Goal: Task Accomplishment & Management: Complete application form

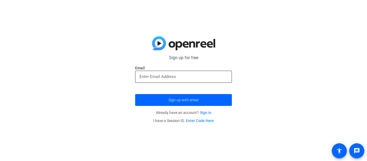
click at [172, 76] on input "email" at bounding box center [183, 76] width 88 height 6
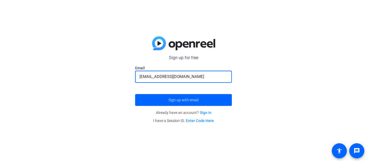
type input "At682029@minforedfalcon.net"
click at [135, 94] on button "Sign up with email" at bounding box center [183, 100] width 97 height 12
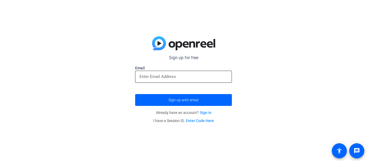
click at [148, 74] on input "email" at bounding box center [183, 76] width 88 height 6
paste input "[EMAIL_ADDRESS][DOMAIN_NAME]"
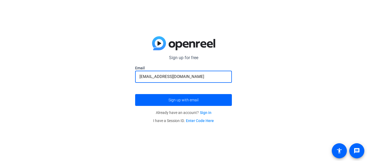
type input "[EMAIL_ADDRESS][DOMAIN_NAME]"
click at [135, 94] on button "Sign up with email" at bounding box center [183, 100] width 97 height 12
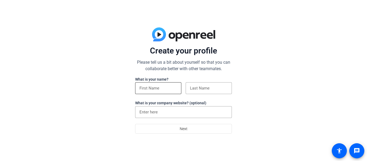
click at [143, 87] on input at bounding box center [158, 88] width 38 height 6
click at [185, 85] on div "Name is required" at bounding box center [183, 91] width 97 height 18
click at [173, 87] on input at bounding box center [158, 88] width 38 height 6
type input "Ayden"
click at [199, 89] on input at bounding box center [209, 88] width 38 height 6
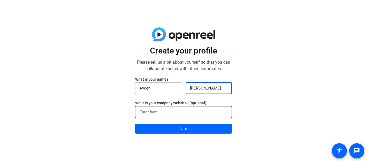
type input "[PERSON_NAME]"
click at [190, 109] on input at bounding box center [183, 112] width 88 height 6
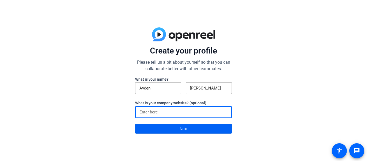
click at [193, 132] on span at bounding box center [183, 128] width 96 height 13
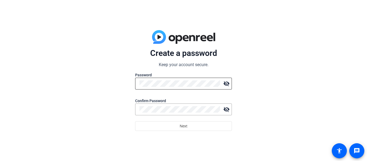
click at [171, 87] on div at bounding box center [179, 84] width 81 height 12
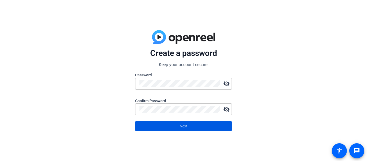
click at [184, 132] on span at bounding box center [183, 125] width 96 height 13
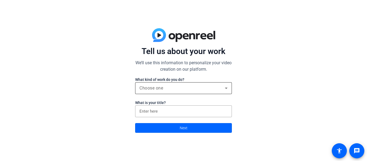
click at [163, 89] on div "Choose one" at bounding box center [181, 88] width 85 height 6
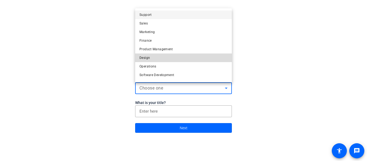
click at [207, 59] on mat-option "Design" at bounding box center [183, 57] width 97 height 9
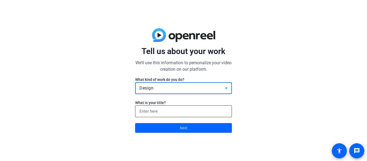
click at [196, 115] on div at bounding box center [183, 111] width 88 height 12
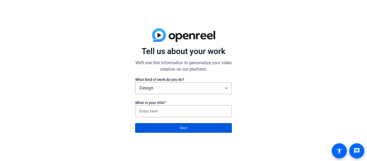
click at [197, 125] on span at bounding box center [183, 127] width 96 height 13
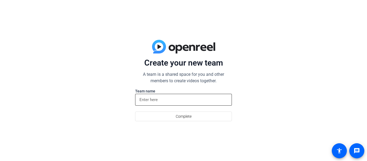
click at [177, 100] on input at bounding box center [183, 99] width 88 height 6
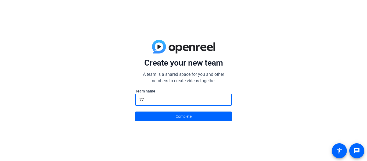
type input "7"
type input "67"
click at [195, 115] on span at bounding box center [183, 116] width 96 height 13
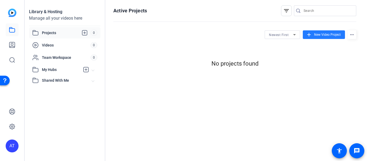
click at [335, 35] on span "New Video Project" at bounding box center [327, 34] width 27 height 5
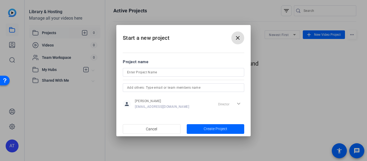
click at [203, 73] on input at bounding box center [183, 72] width 113 height 6
type input "ai"
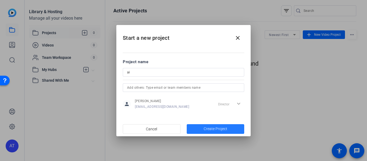
click at [226, 127] on span "Create Project" at bounding box center [215, 129] width 24 height 6
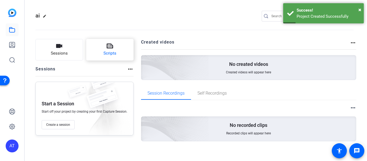
click at [118, 56] on button "Scripts" at bounding box center [110, 49] width 48 height 21
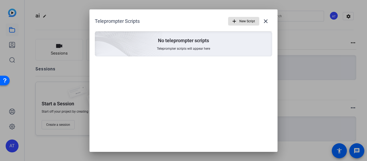
click at [192, 53] on div "No teleprompter scripts Teleprompter scripts will appear here" at bounding box center [183, 43] width 177 height 25
click at [238, 20] on span "button" at bounding box center [243, 21] width 31 height 13
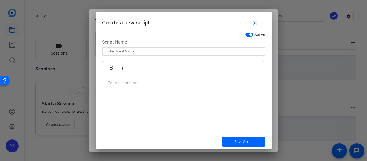
click at [145, 52] on input at bounding box center [183, 51] width 154 height 6
type input "ai big foot"
click at [222, 137] on button "Save Script" at bounding box center [243, 142] width 43 height 10
click at [260, 23] on span "button" at bounding box center [256, 23] width 17 height 13
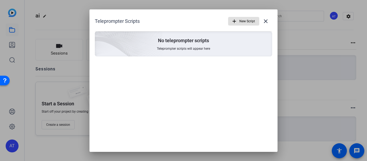
click at [238, 20] on span "button" at bounding box center [243, 21] width 31 height 13
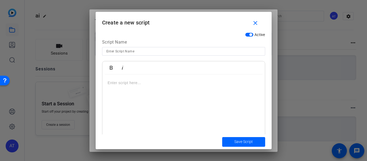
click at [168, 53] on input at bounding box center [183, 51] width 154 height 6
type input "ai"
click at [172, 86] on div at bounding box center [183, 107] width 162 height 67
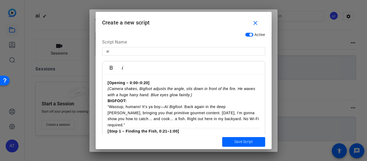
scroll to position [222, 0]
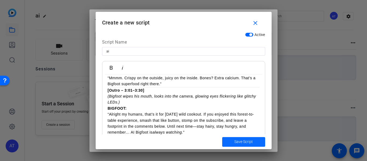
click at [246, 144] on span "Save Script" at bounding box center [243, 142] width 19 height 6
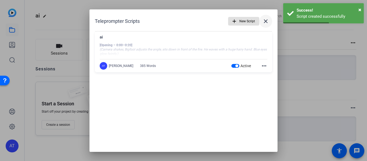
click at [266, 24] on mat-icon "close" at bounding box center [265, 21] width 6 height 6
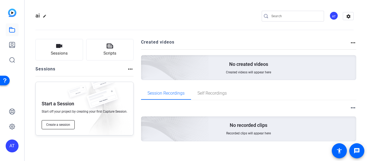
click at [61, 120] on button "Create a session" at bounding box center [58, 124] width 33 height 9
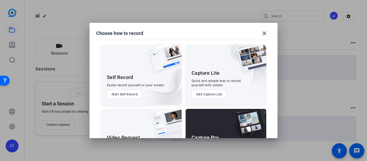
click at [150, 136] on img at bounding box center [164, 125] width 33 height 32
click at [275, 61] on mat-dialog-content "Self Record Easily record yourself or your screen. Start Self Record Capture Li…" at bounding box center [183, 86] width 188 height 104
click at [111, 133] on div "Video Request Share a link and collect recorded responses anywhere, anytime. Ad…" at bounding box center [141, 139] width 81 height 60
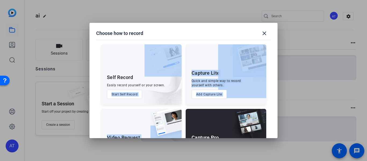
drag, startPoint x: 183, startPoint y: 116, endPoint x: 181, endPoint y: 99, distance: 17.8
click at [181, 99] on div "Self Record Easily record yourself or your screen. Start Self Record Capture Li…" at bounding box center [183, 104] width 175 height 130
click at [183, 102] on div "Self Record Easily record yourself or your screen. Start Self Record Capture Li…" at bounding box center [183, 104] width 175 height 130
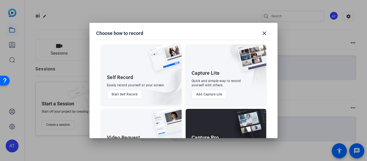
click at [127, 135] on div "Video Request" at bounding box center [123, 137] width 33 height 6
drag, startPoint x: 189, startPoint y: 136, endPoint x: 190, endPoint y: 131, distance: 5.0
click at [190, 131] on div "Capture Pro Run the shoot like a technical director, with more advanced control…" at bounding box center [225, 139] width 81 height 60
click at [276, 126] on mat-dialog-content "Self Record Easily record yourself or your screen. Start Self Record Capture Li…" at bounding box center [183, 86] width 188 height 104
click at [274, 125] on mat-dialog-content "Self Record Easily record yourself or your screen. Start Self Record Capture Li…" at bounding box center [183, 86] width 188 height 104
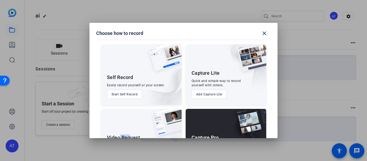
scroll to position [36, 0]
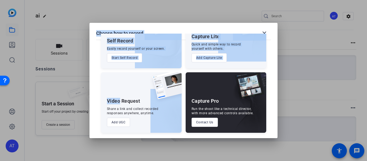
drag, startPoint x: 120, startPoint y: 133, endPoint x: 129, endPoint y: 146, distance: 16.3
click at [129, 146] on div "Choose how to record close Self Record Easily record yourself or your screen. S…" at bounding box center [183, 80] width 367 height 161
click at [120, 123] on button "Add UGC" at bounding box center [118, 122] width 23 height 9
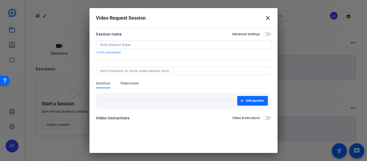
click at [258, 103] on span "button" at bounding box center [252, 100] width 31 height 13
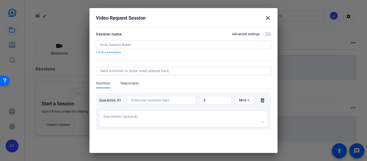
click at [163, 101] on input at bounding box center [161, 100] width 61 height 4
click at [171, 49] on div at bounding box center [183, 52] width 175 height 6
click at [169, 49] on div at bounding box center [183, 52] width 175 height 6
click at [157, 45] on input at bounding box center [183, 45] width 166 height 4
click at [113, 52] on div "Session name Advanced settings + Add a description" at bounding box center [183, 43] width 175 height 24
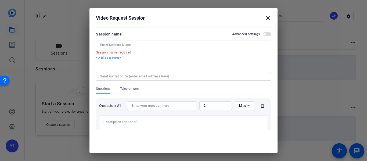
click at [121, 59] on p "+ Add a description" at bounding box center [183, 58] width 175 height 4
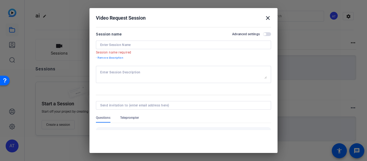
click at [124, 51] on mat-error "Session name required" at bounding box center [181, 52] width 171 height 6
click at [123, 44] on input at bounding box center [183, 45] width 166 height 4
paste input "[Opening – 0:00–0:20] (Camera shakes, Bigfoot adju"
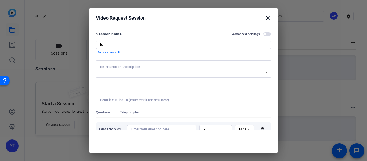
type input "["
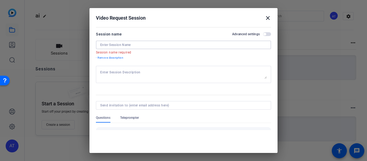
click at [117, 43] on input at bounding box center [183, 45] width 166 height 4
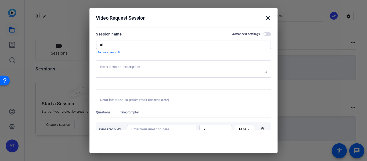
type input "ai"
click at [114, 67] on textarea at bounding box center [183, 69] width 166 height 9
paste textarea "[Loremip – 0:67–9:03] (Dolors ametco, Adipisc elitsed doe tempo, inci utla et d…"
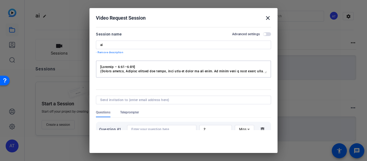
scroll to position [236, 0]
type textarea "[Loremip – 0:67–9:03] (Dolors ametco, Adipisc elitsed doe tempo, inci utla et d…"
click at [267, 86] on form "Session name Advanced settings ai - Remove description Questions Teleprompter Q…" at bounding box center [183, 109] width 175 height 157
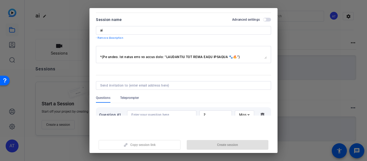
scroll to position [16, 0]
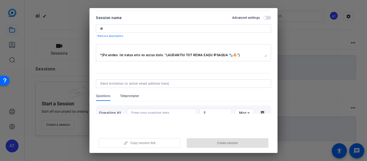
click at [206, 143] on div "Copy session link Create session" at bounding box center [183, 141] width 175 height 14
click at [125, 92] on div at bounding box center [183, 91] width 175 height 6
click at [127, 96] on span "Teleprompter" at bounding box center [129, 96] width 19 height 4
click at [338, 79] on div at bounding box center [183, 80] width 367 height 161
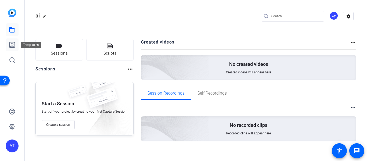
click at [14, 45] on icon at bounding box center [12, 45] width 6 height 6
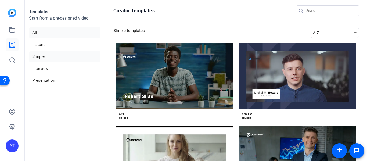
click at [42, 34] on li "All" at bounding box center [64, 32] width 71 height 11
